Goal: Task Accomplishment & Management: Complete application form

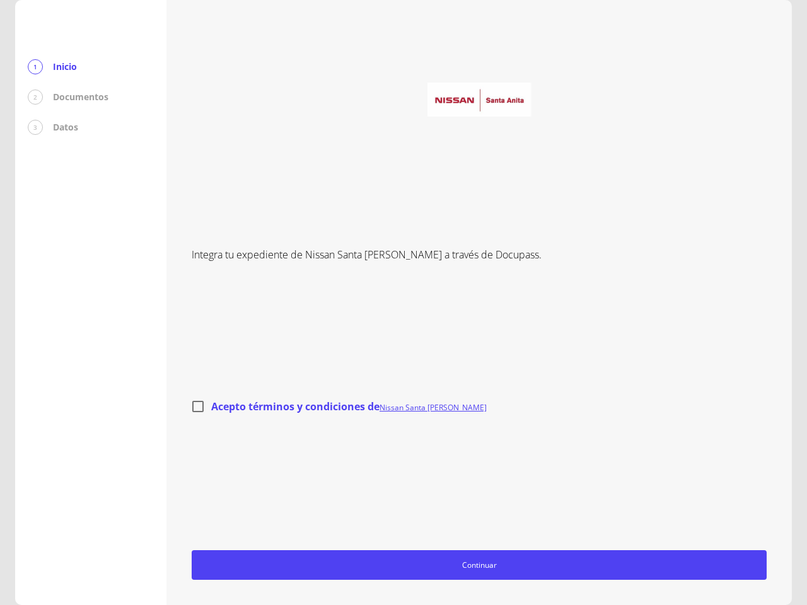
click at [404, 303] on div "Integra tu expediente de Nissan Santa [PERSON_NAME] a través de Docupass. Acept…" at bounding box center [479, 302] width 575 height 555
click at [479, 565] on span "Continuar" at bounding box center [479, 565] width 564 height 13
